Goal: Transaction & Acquisition: Purchase product/service

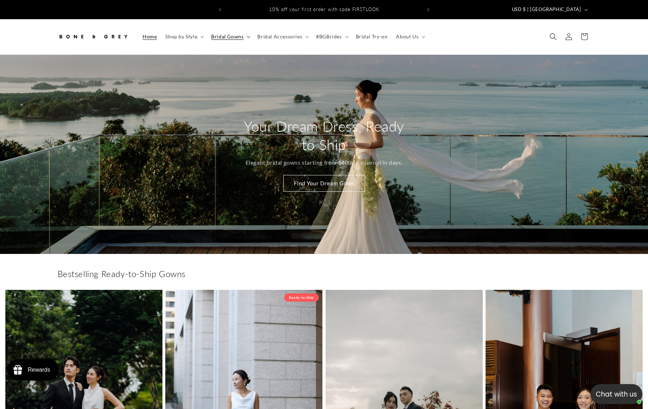
click at [231, 33] on span "Bridal Gowns" at bounding box center [227, 36] width 32 height 6
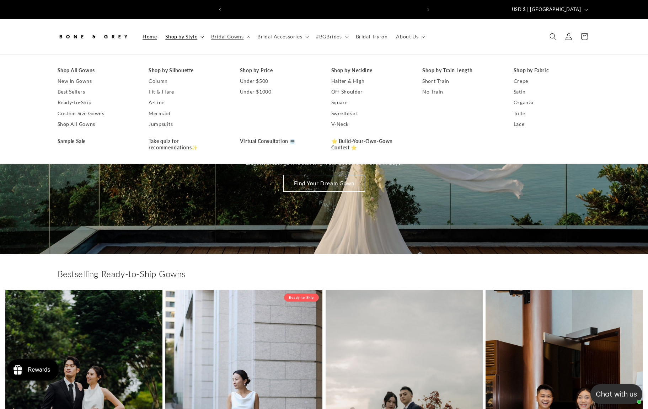
scroll to position [0, 195]
click at [88, 65] on link "Shop All Gowns" at bounding box center [96, 70] width 77 height 11
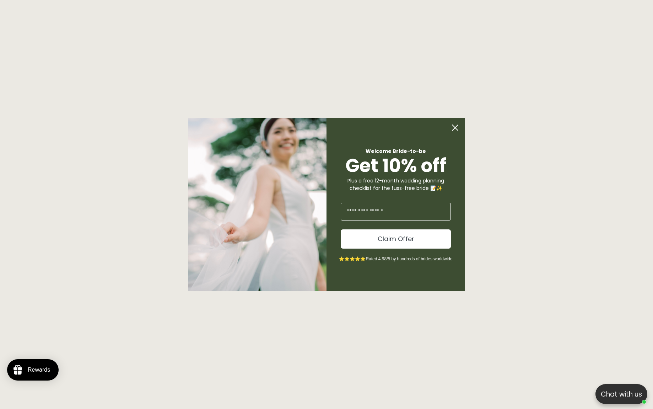
scroll to position [0, 391]
drag, startPoint x: 651, startPoint y: 41, endPoint x: 629, endPoint y: 218, distance: 178.3
drag, startPoint x: 459, startPoint y: 124, endPoint x: 465, endPoint y: 123, distance: 6.1
click at [459, 124] on circle "Close dialog" at bounding box center [455, 128] width 14 height 14
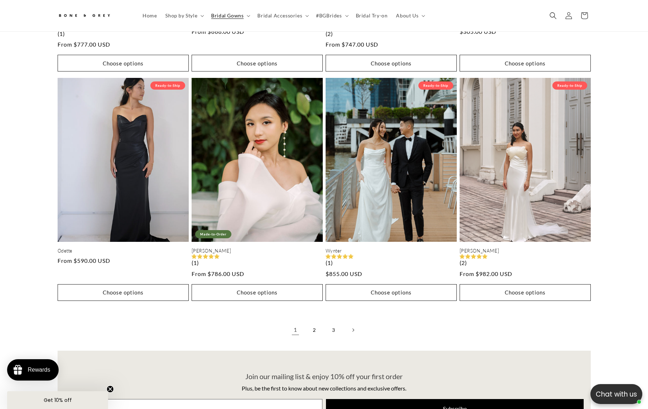
scroll to position [1820, 0]
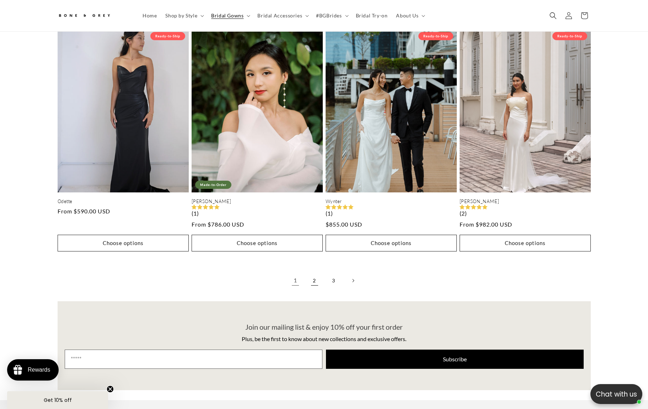
click at [316, 274] on link "2" at bounding box center [315, 281] width 16 height 16
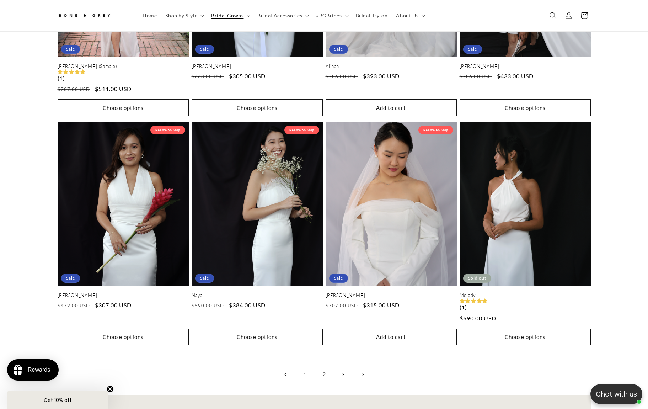
scroll to position [1729, 0]
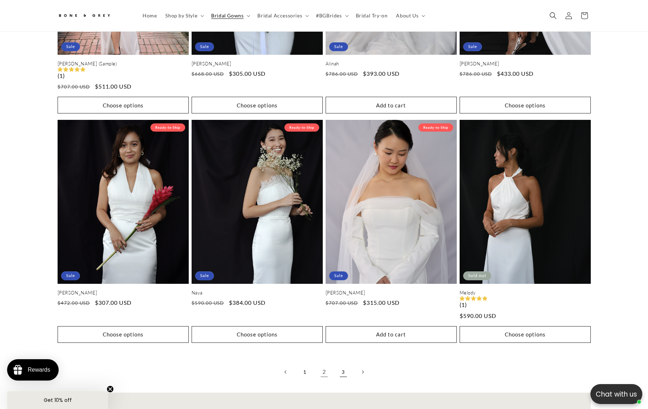
click at [344, 365] on link "3" at bounding box center [343, 372] width 16 height 16
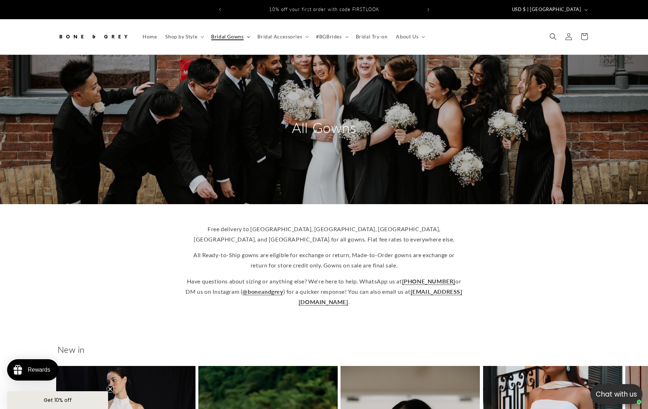
click at [229, 33] on span "Bridal Gowns" at bounding box center [227, 36] width 32 height 6
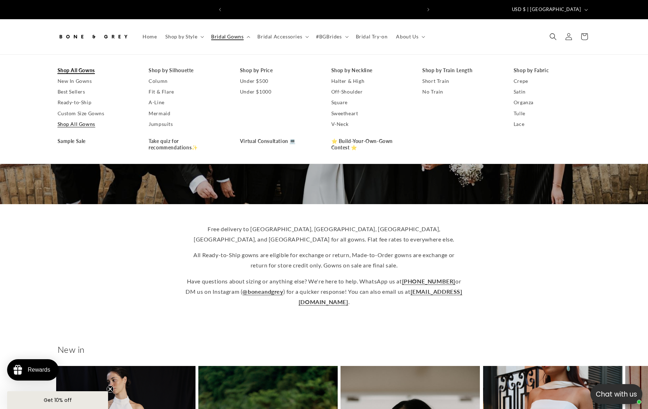
scroll to position [0, 195]
click at [80, 136] on link "Sample Sale" at bounding box center [96, 141] width 77 height 11
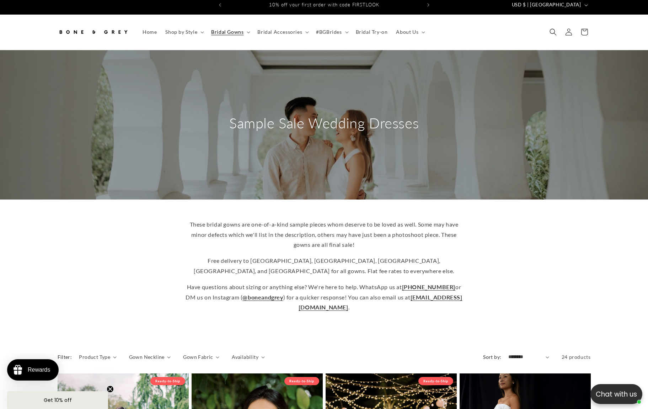
scroll to position [3, 0]
